Goal: Information Seeking & Learning: Check status

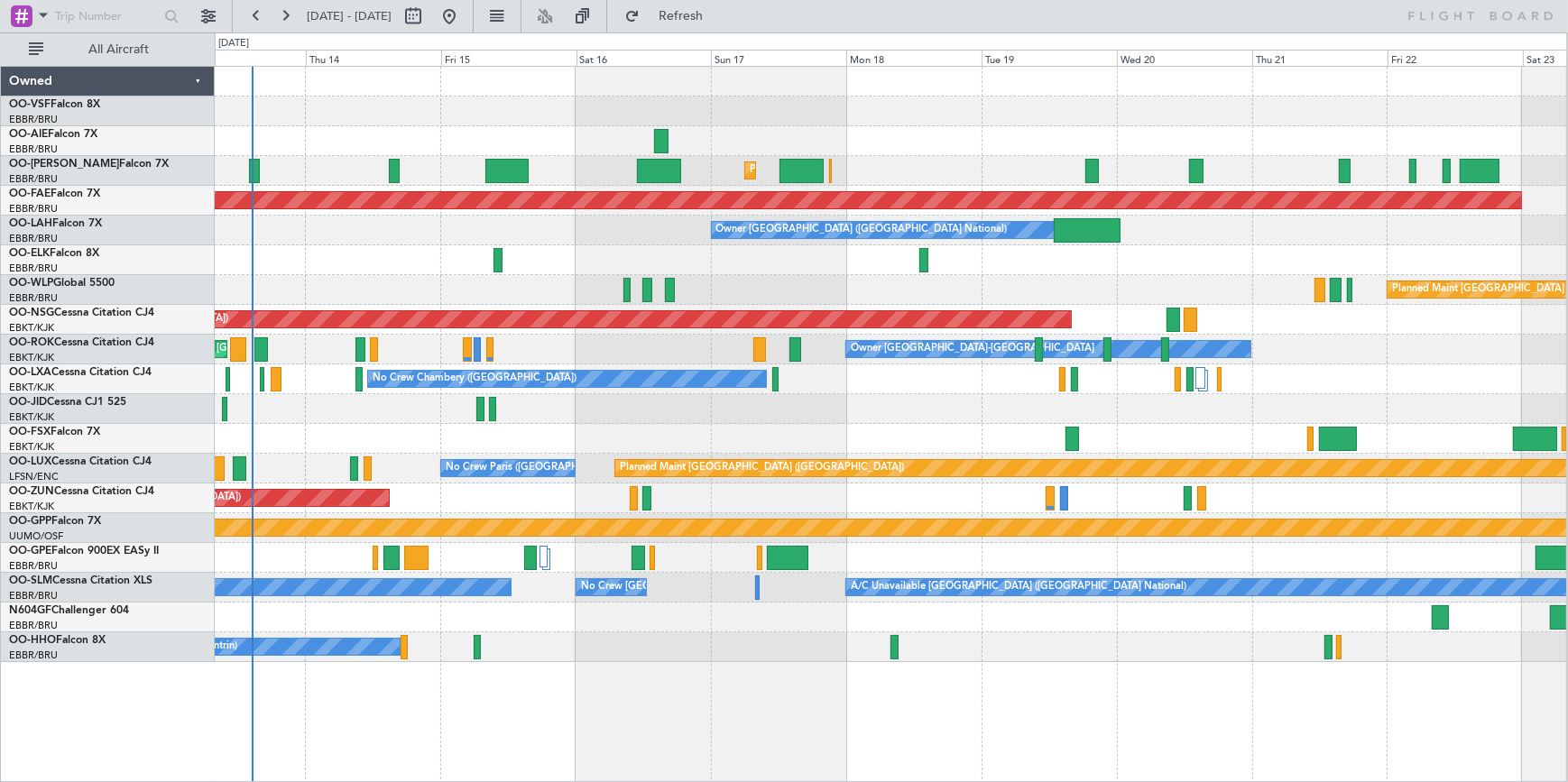
click at [931, 134] on div "Planned Maint [GEOGRAPHIC_DATA] ([GEOGRAPHIC_DATA] National) Planned Maint [GEO…" at bounding box center [891, 364] width 1351 height 595
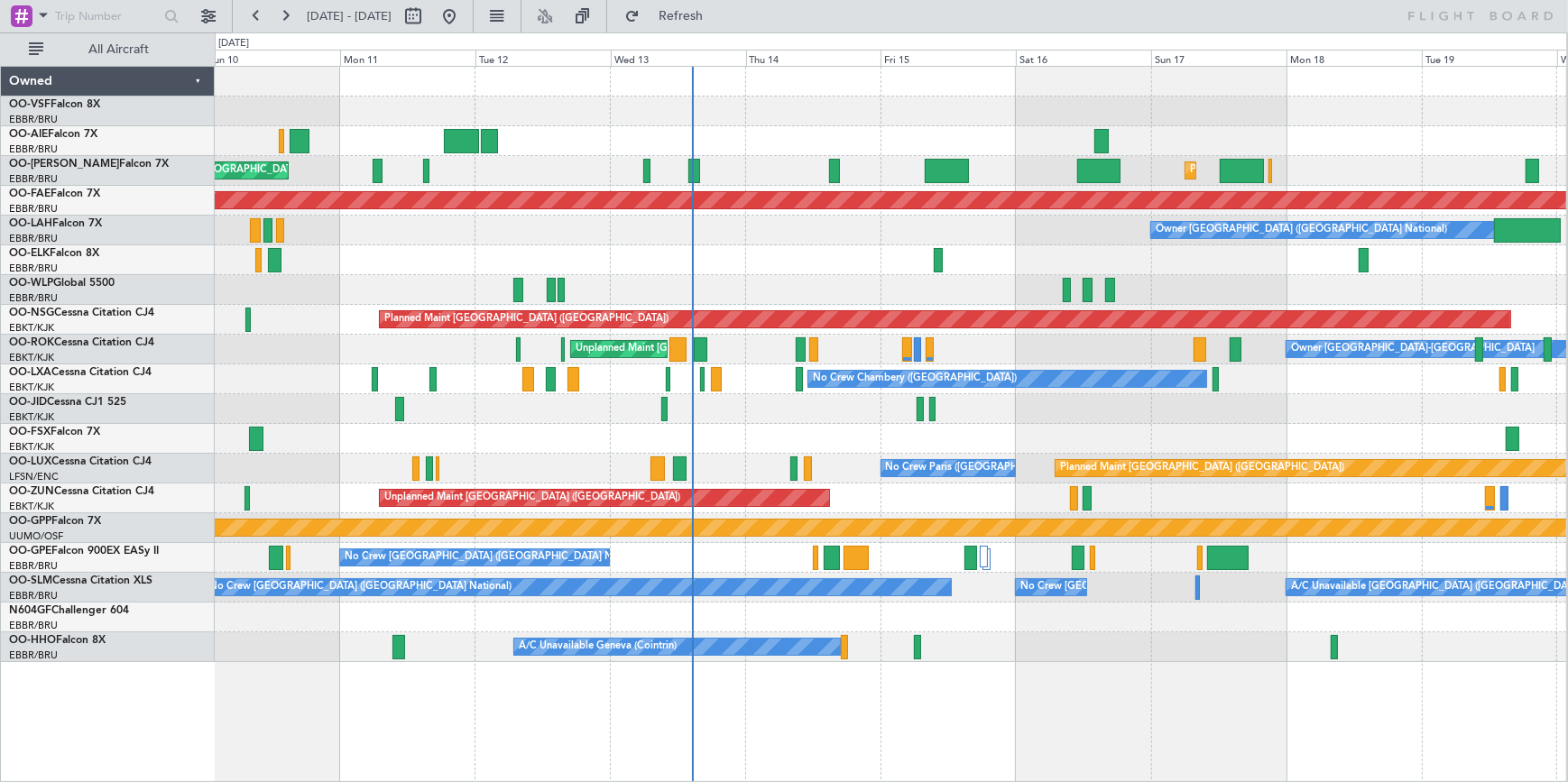
click at [862, 184] on div "Planned Maint [GEOGRAPHIC_DATA] ([GEOGRAPHIC_DATA] National) Unplanned Maint [G…" at bounding box center [891, 364] width 1351 height 595
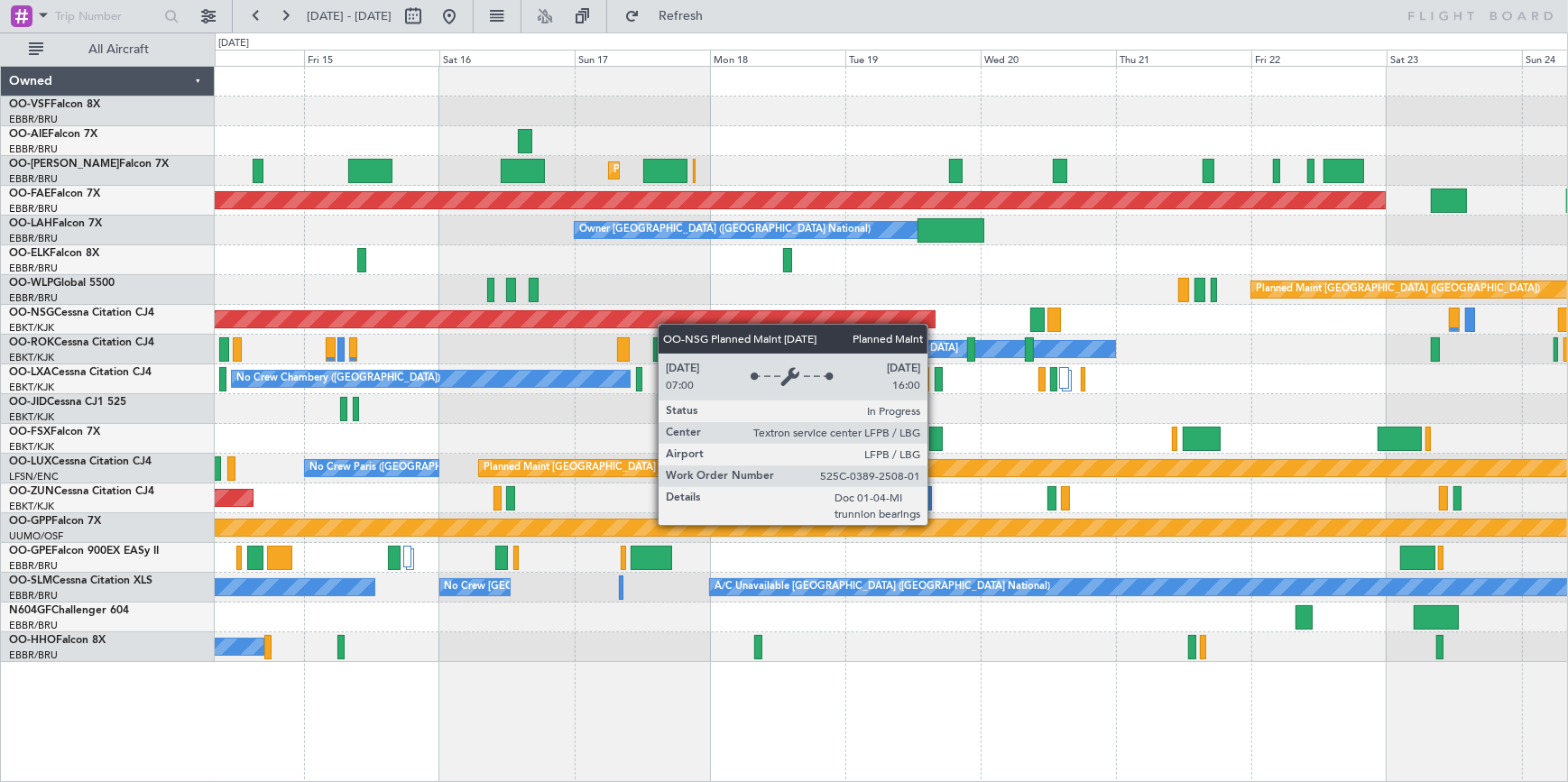
click at [648, 316] on div "Planned Maint [GEOGRAPHIC_DATA] ([GEOGRAPHIC_DATA] National) Planned Maint [GEO…" at bounding box center [891, 364] width 1352 height 595
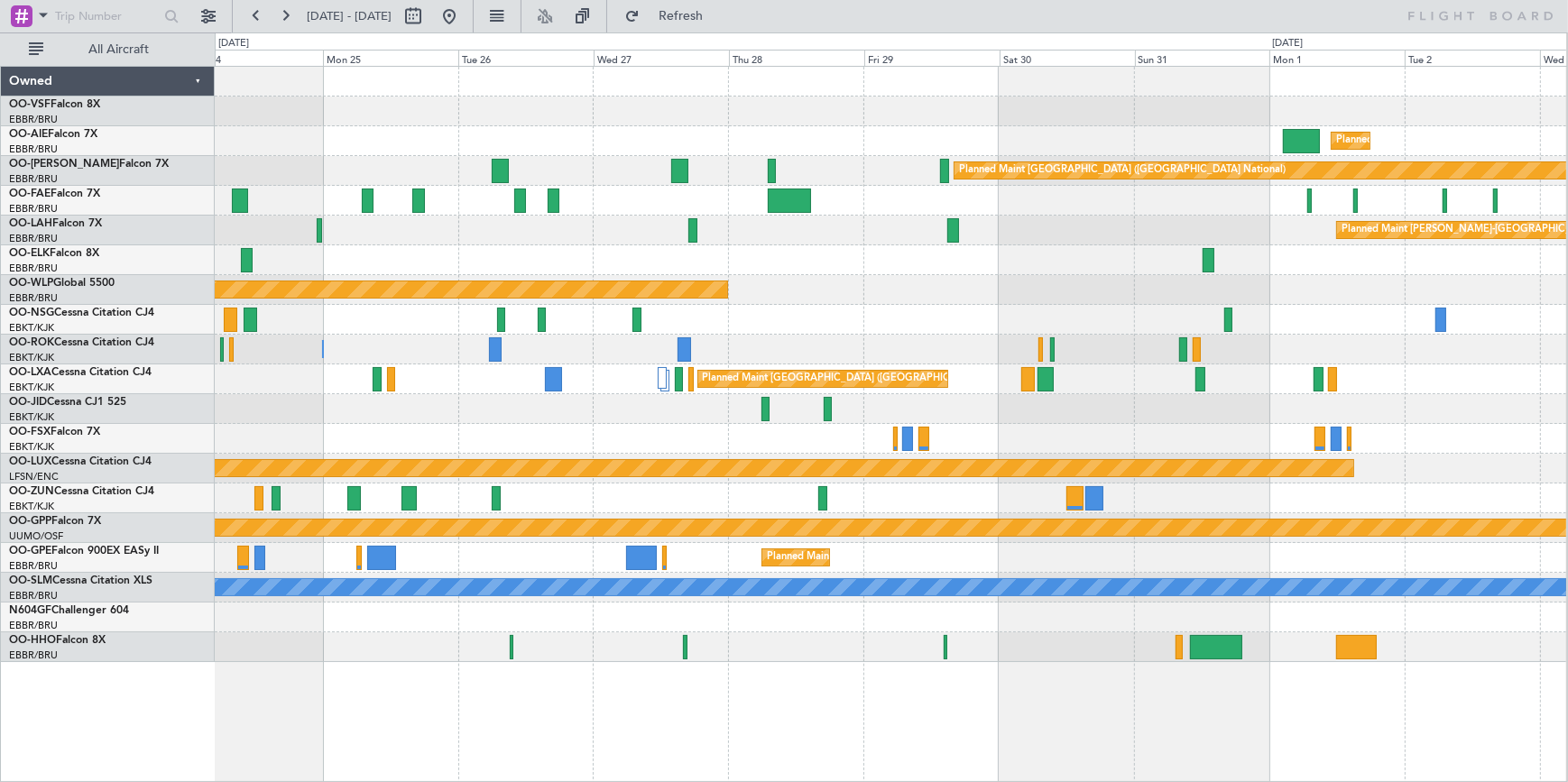
click at [0, 198] on html "[DATE] - [DATE] Refresh All Aircraft Planned Maint [GEOGRAPHIC_DATA] ([GEOGRAPH…" at bounding box center [784, 391] width 1568 height 782
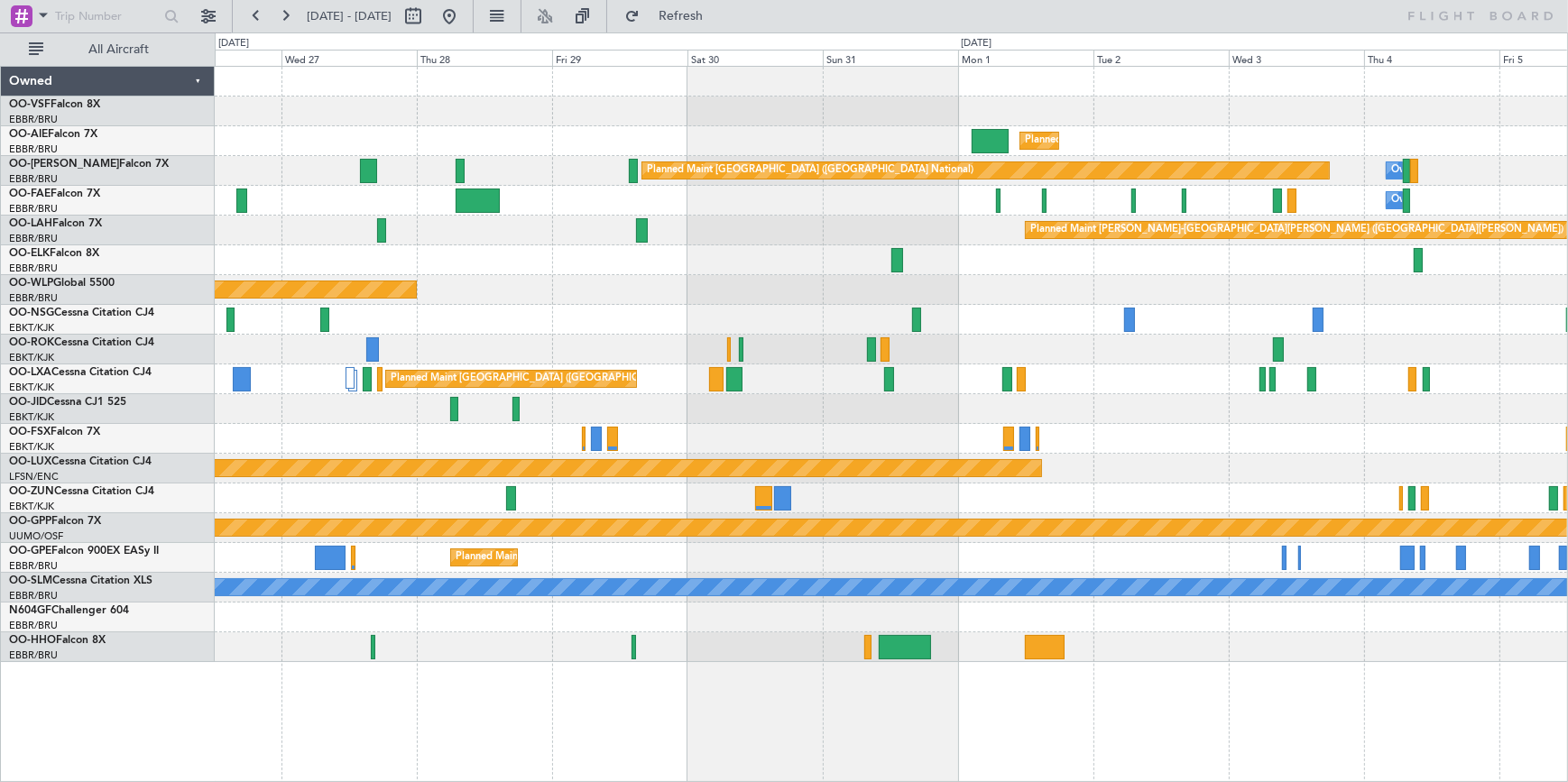
click at [1136, 431] on div "Planned Maint [GEOGRAPHIC_DATA] ([GEOGRAPHIC_DATA]) Planned Maint [GEOGRAPHIC_D…" at bounding box center [891, 364] width 1352 height 595
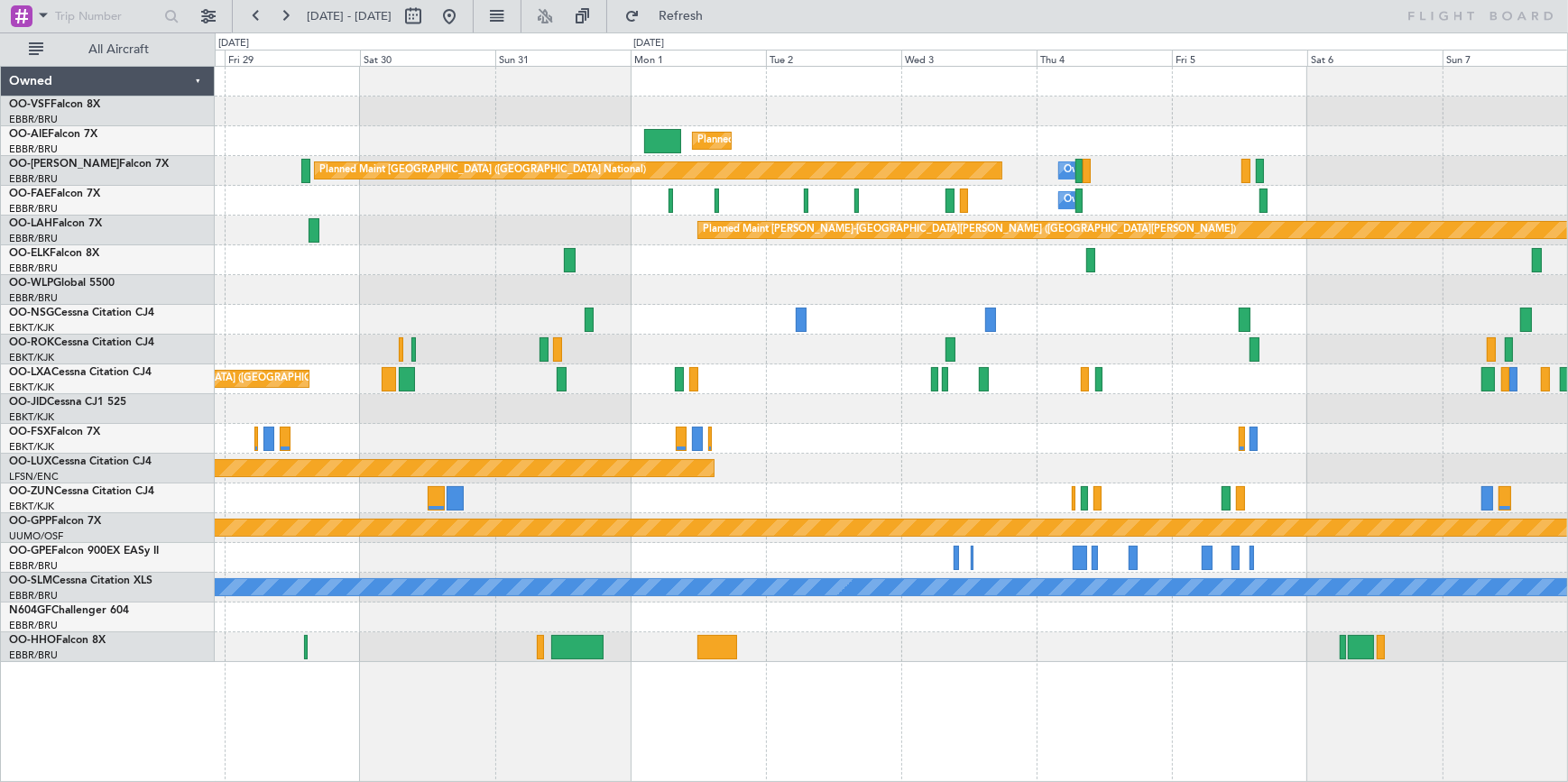
click at [805, 262] on div "Planned Maint Kortrijk-[GEOGRAPHIC_DATA]" at bounding box center [891, 260] width 1352 height 30
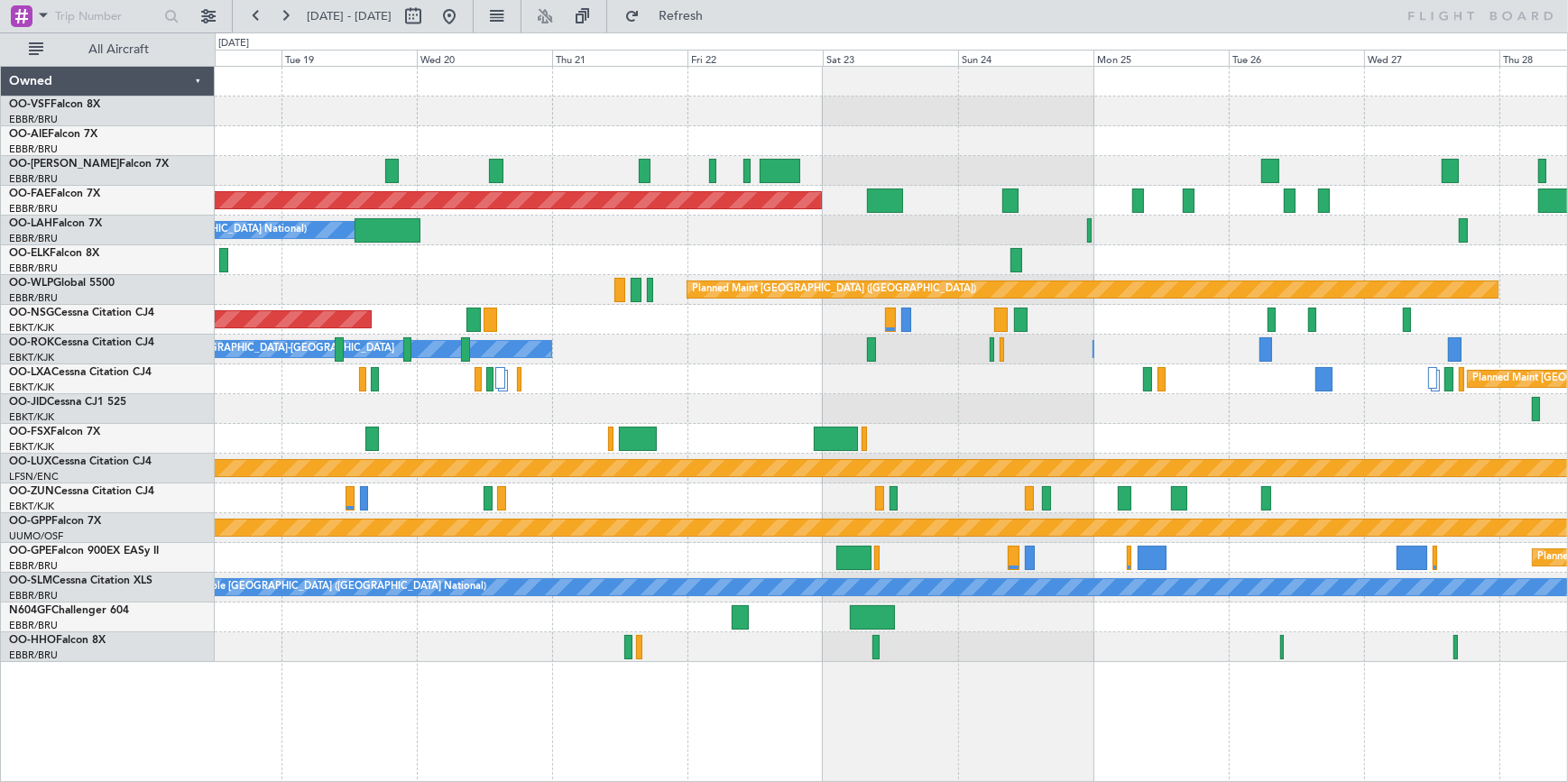
click at [1139, 340] on div "Planned Maint [GEOGRAPHIC_DATA] ([GEOGRAPHIC_DATA] National) Planned Maint [GEO…" at bounding box center [891, 364] width 1352 height 595
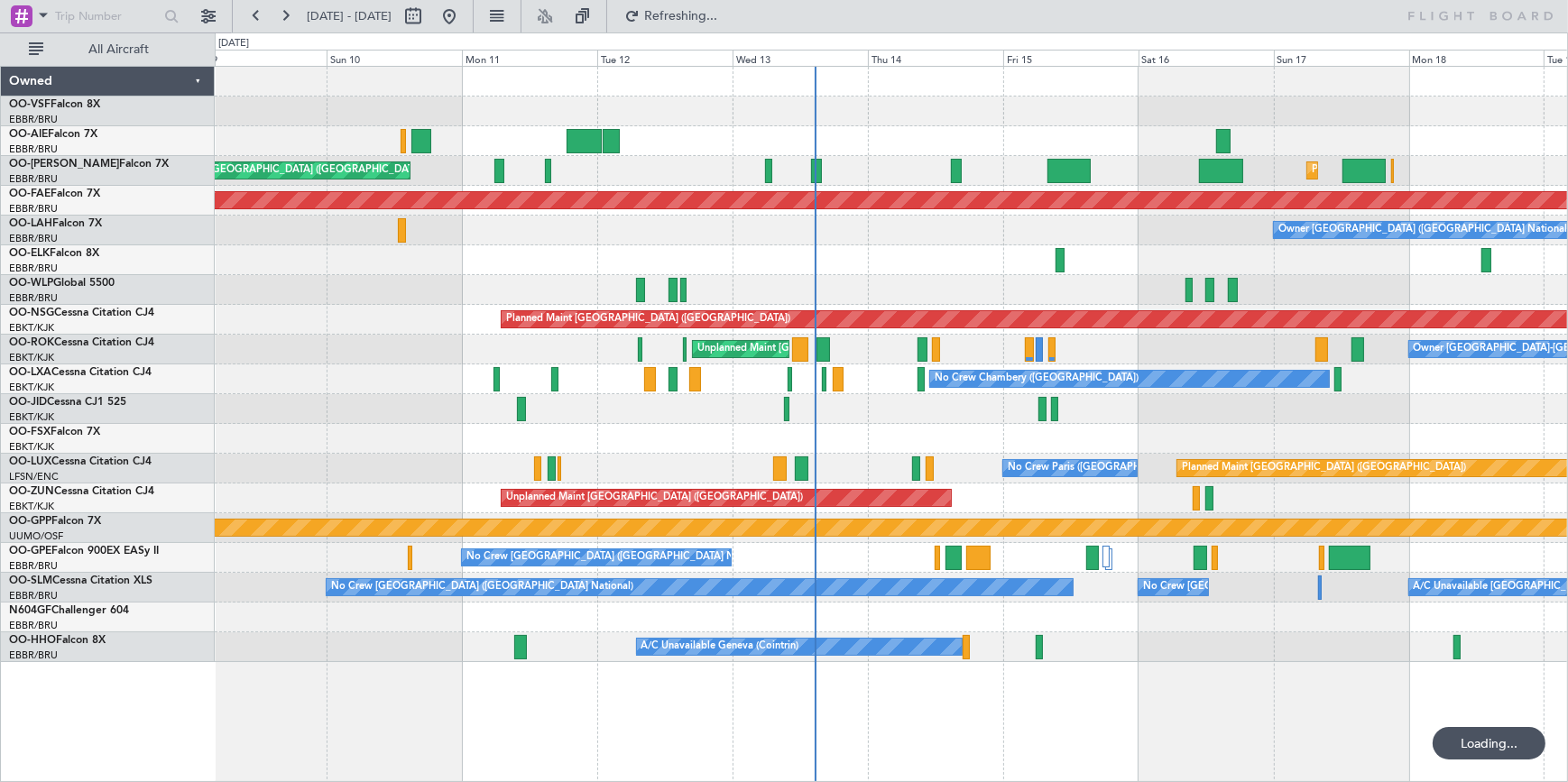
click at [974, 333] on div "Planned Maint [GEOGRAPHIC_DATA] ([GEOGRAPHIC_DATA] National) Unplanned Maint [G…" at bounding box center [891, 364] width 1352 height 595
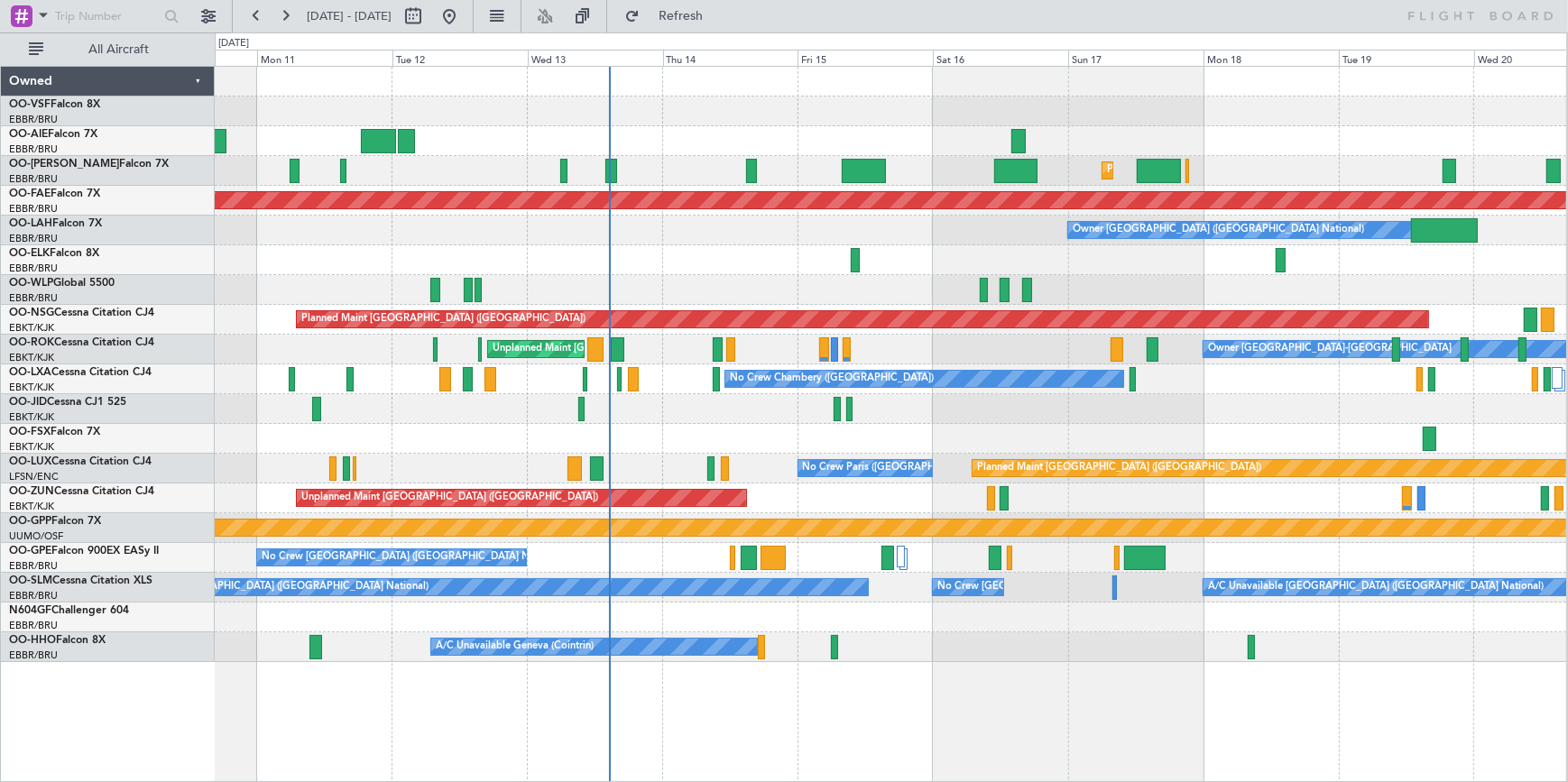
click at [1112, 287] on div "Planned Maint [GEOGRAPHIC_DATA] ([GEOGRAPHIC_DATA])" at bounding box center [891, 290] width 1351 height 30
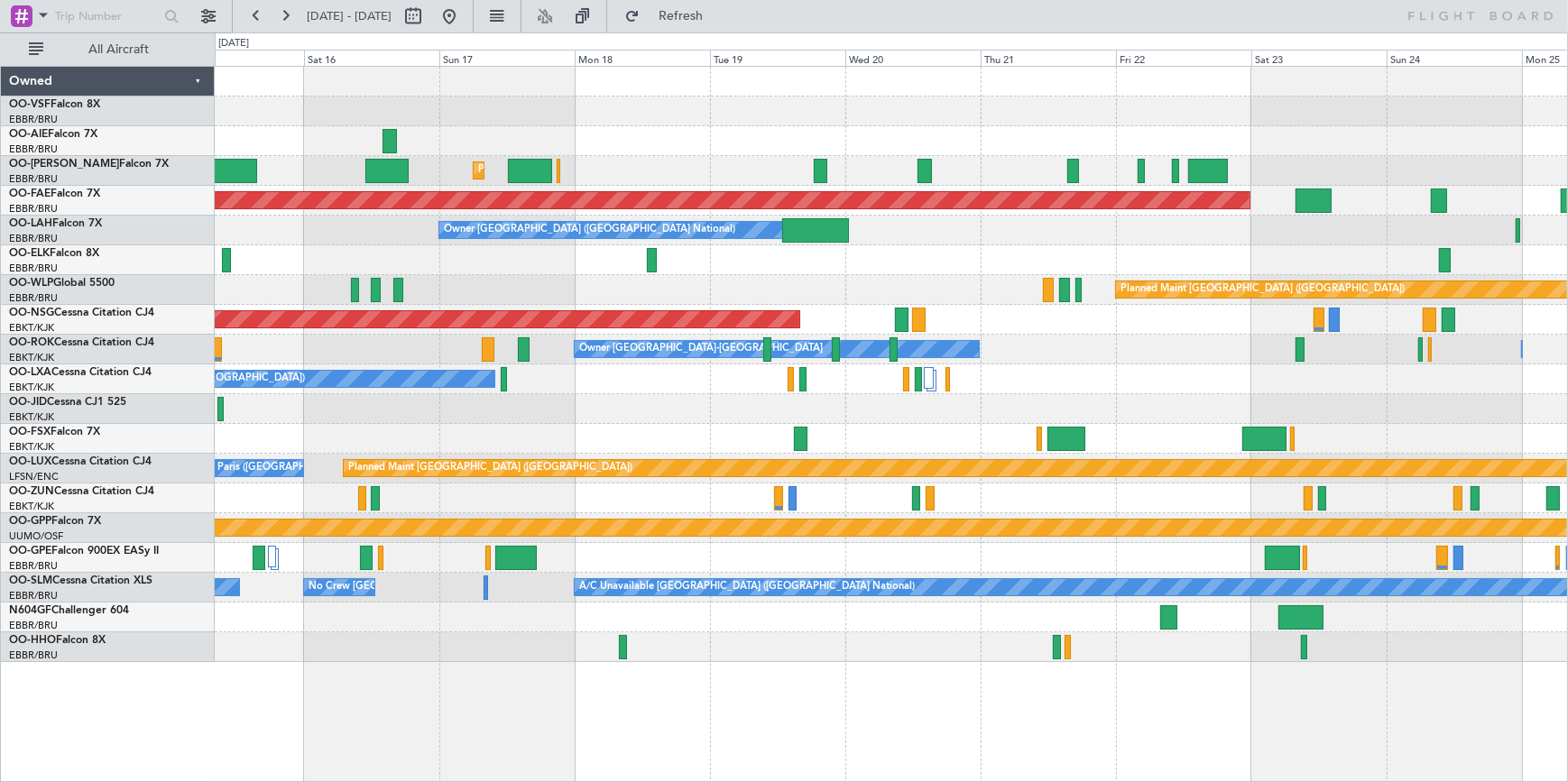
click at [588, 277] on div "Planned Maint [GEOGRAPHIC_DATA] ([GEOGRAPHIC_DATA])" at bounding box center [891, 290] width 1352 height 30
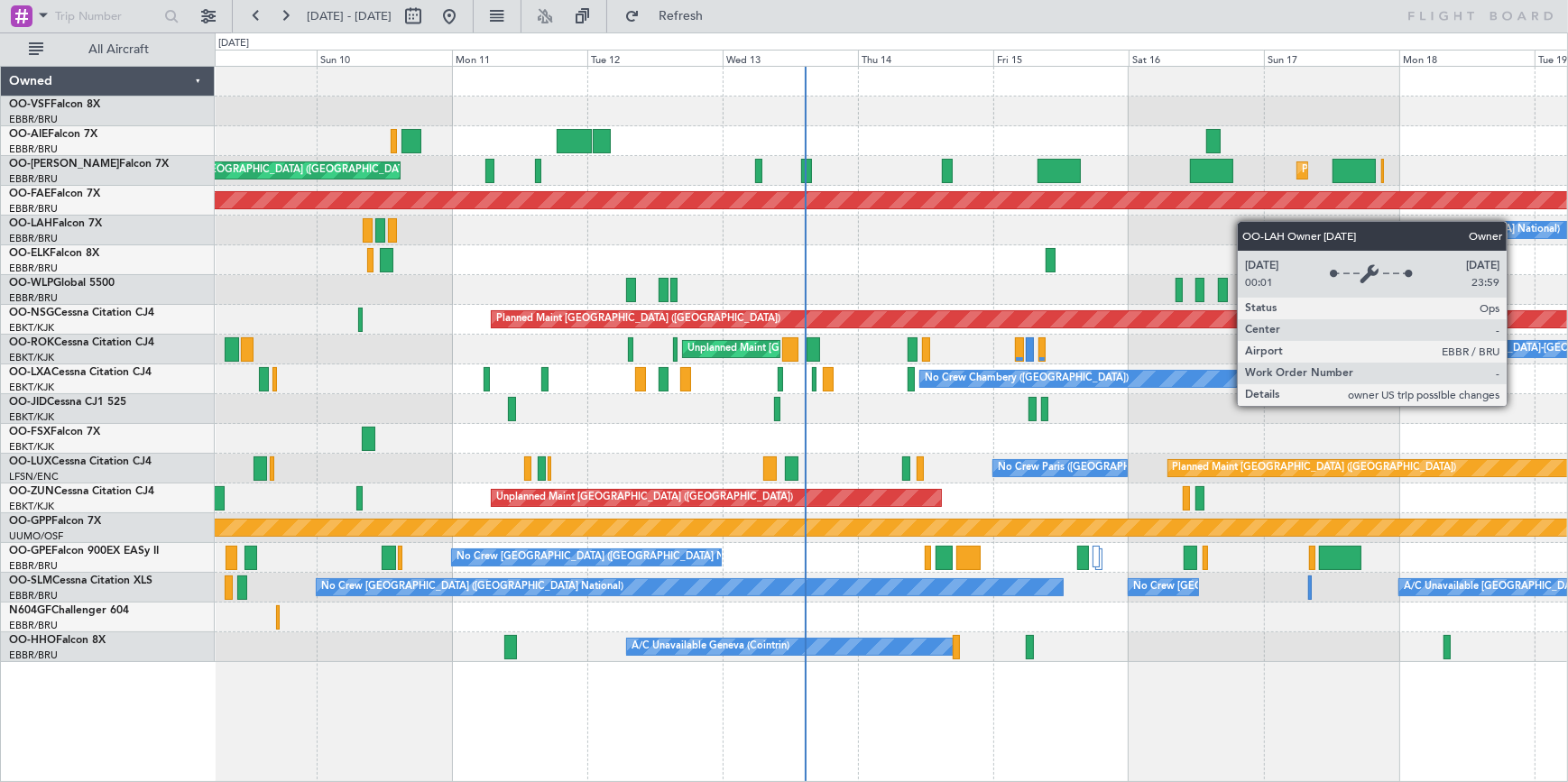
click at [1409, 275] on div "Planned Maint [GEOGRAPHIC_DATA] ([GEOGRAPHIC_DATA] National) Unplanned Maint [G…" at bounding box center [891, 364] width 1352 height 595
